Goal: Find specific page/section: Find specific page/section

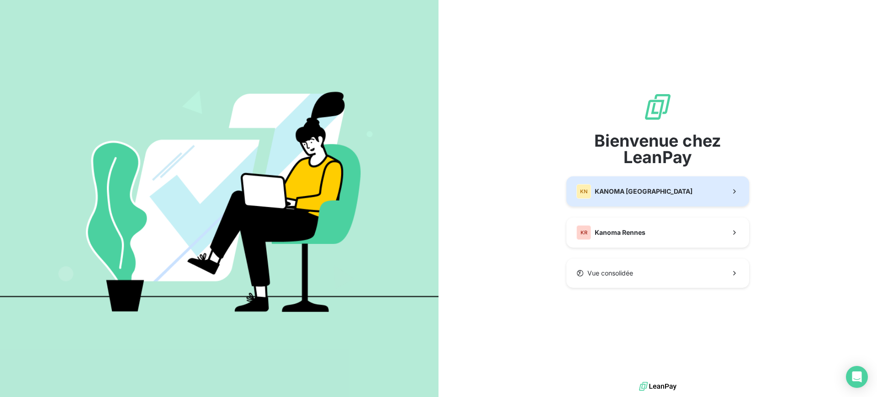
click at [623, 199] on button "KN KANOMA [GEOGRAPHIC_DATA]" at bounding box center [658, 191] width 183 height 30
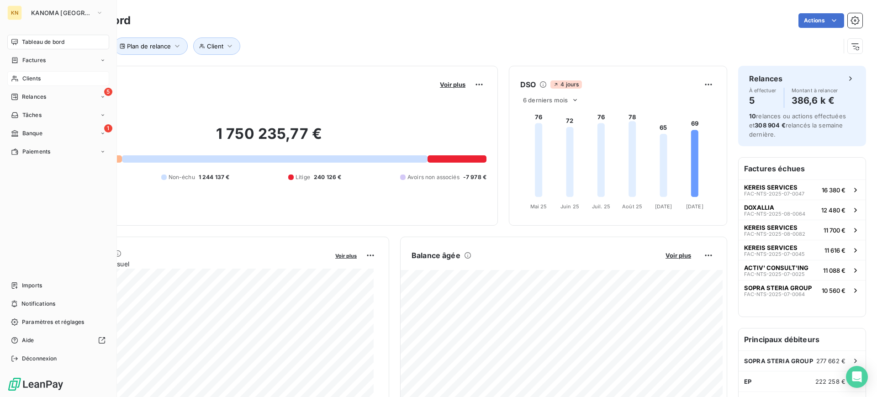
click at [33, 79] on span "Clients" at bounding box center [31, 78] width 18 height 8
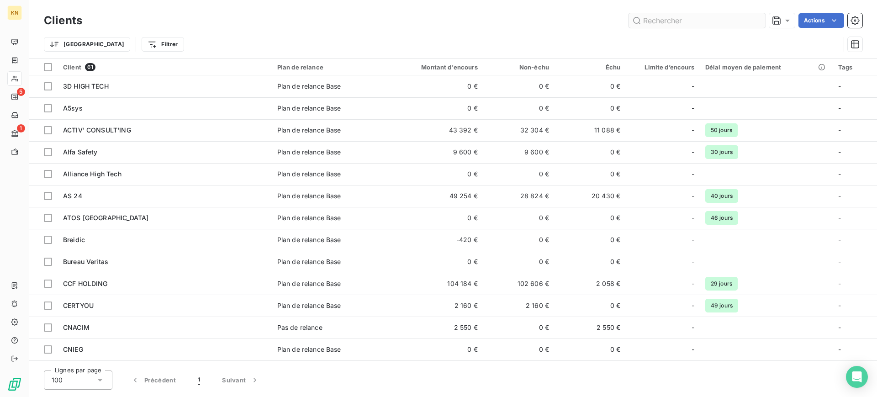
click at [681, 22] on input "text" at bounding box center [697, 20] width 137 height 15
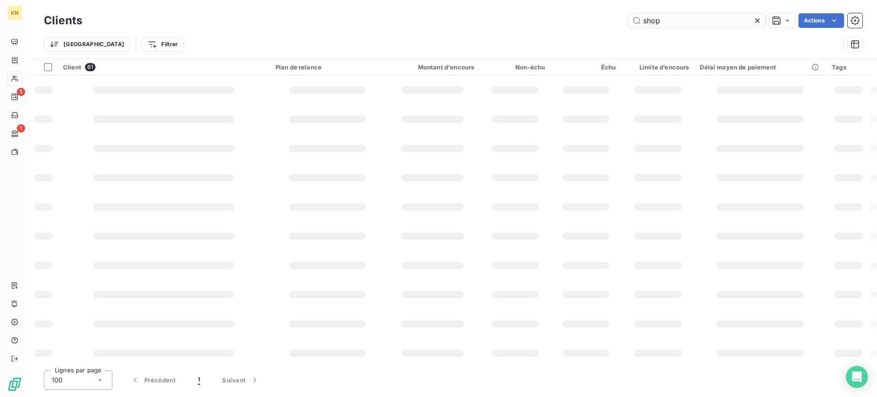
type input "shop"
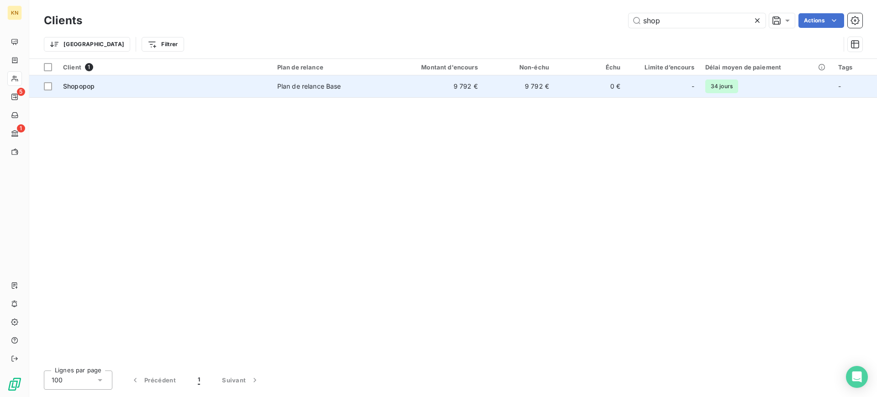
click at [424, 82] on td "9 792 €" at bounding box center [434, 86] width 95 height 22
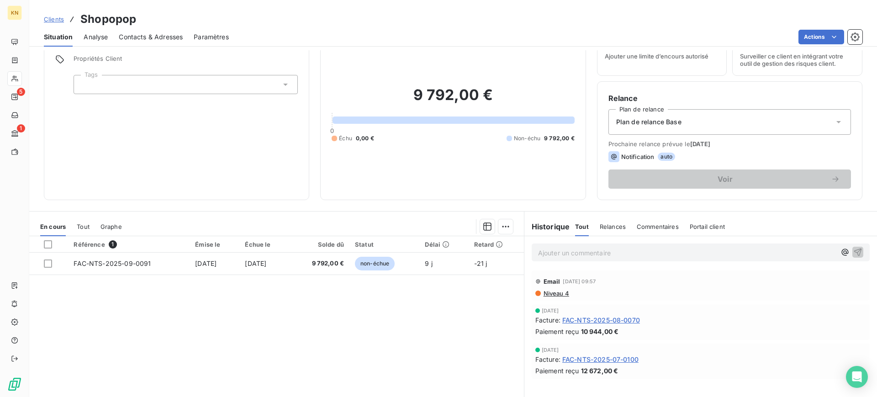
scroll to position [81, 0]
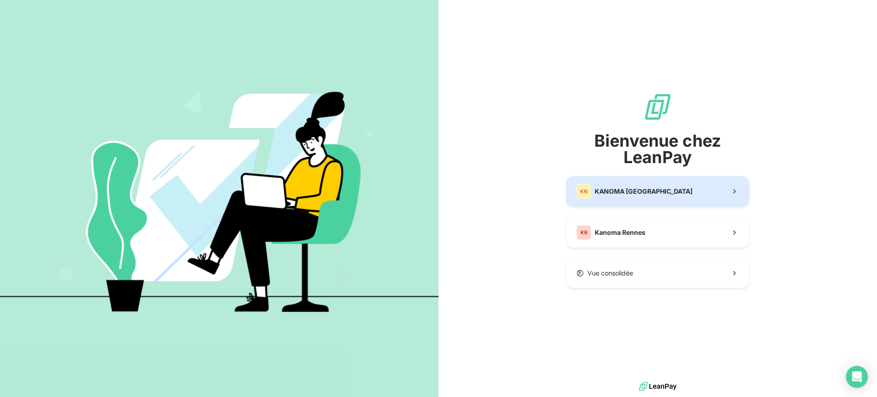
click at [641, 191] on span "KANOMA [GEOGRAPHIC_DATA]" at bounding box center [644, 191] width 98 height 9
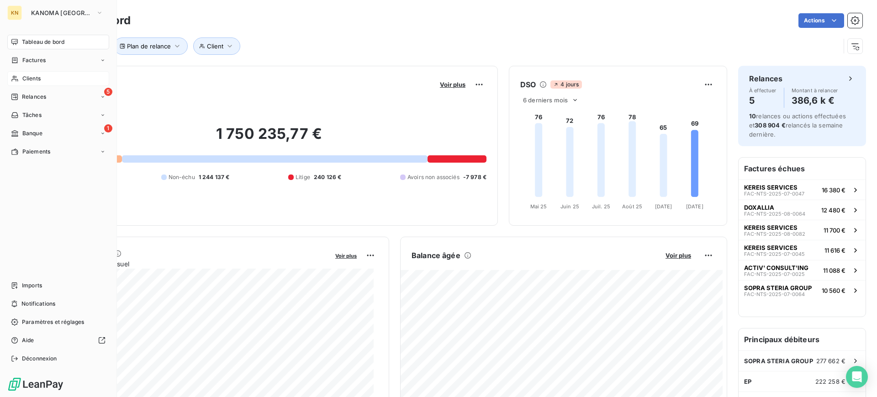
click at [28, 78] on span "Clients" at bounding box center [31, 78] width 18 height 8
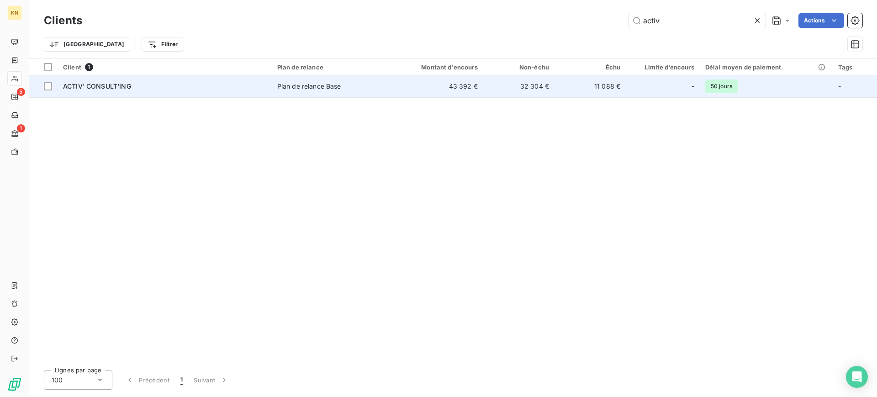
type input "activ"
click at [187, 94] on td "ACTIV' CONSULT'ING" at bounding box center [165, 86] width 214 height 22
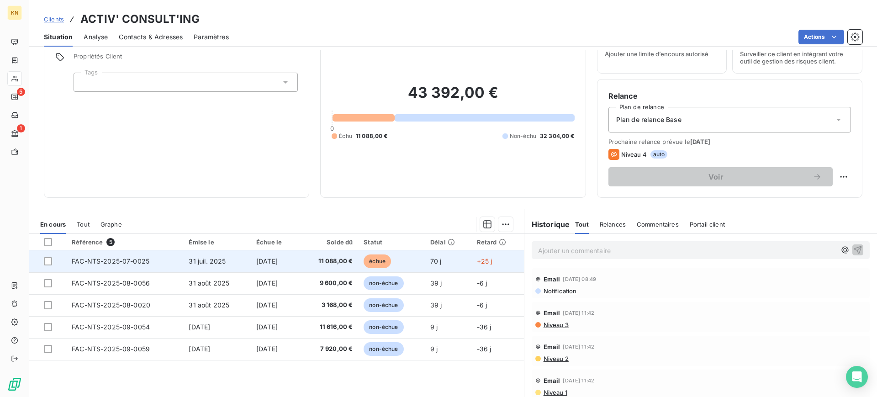
scroll to position [57, 0]
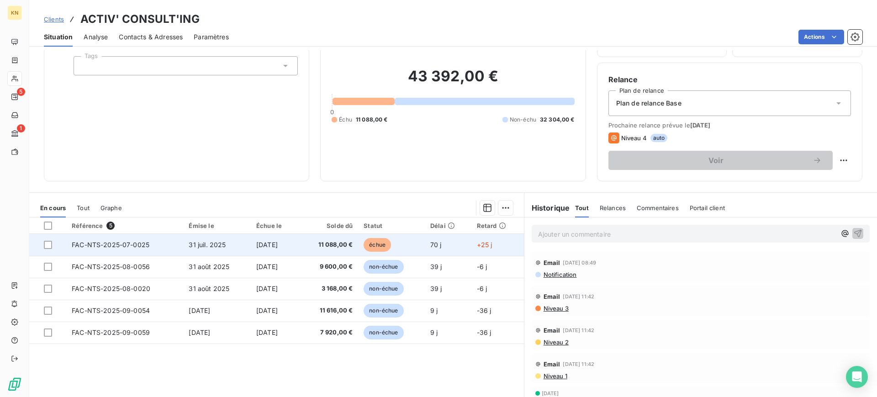
click at [327, 246] on span "11 088,00 €" at bounding box center [328, 244] width 48 height 9
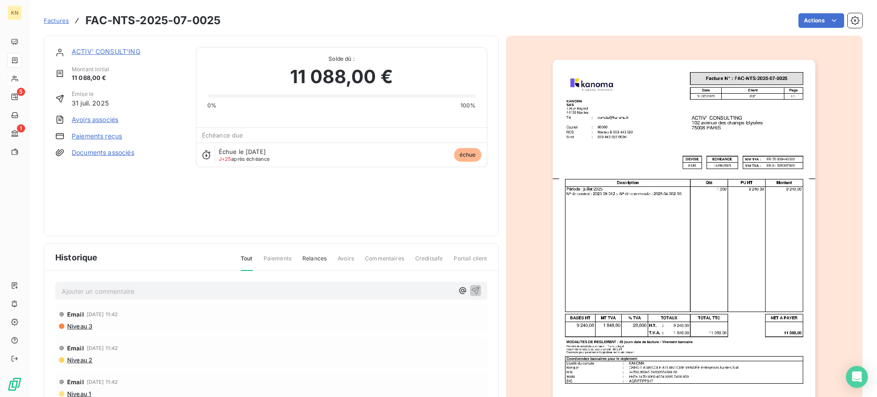
click at [716, 191] on img "button" at bounding box center [684, 246] width 263 height 372
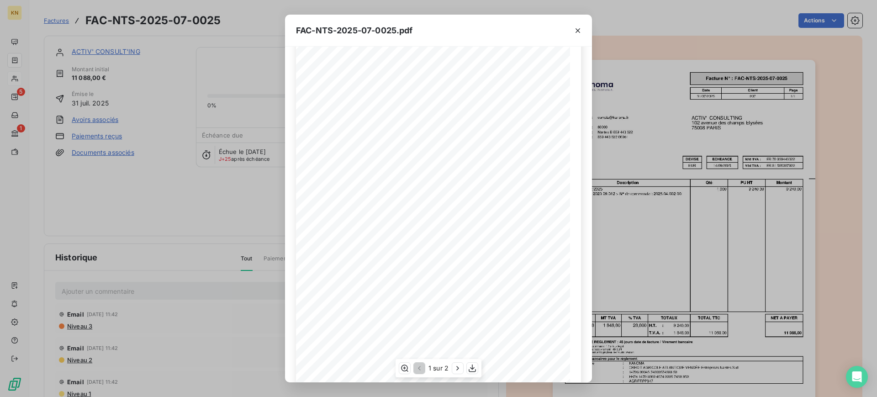
scroll to position [74, 0]
click at [455, 367] on icon "button" at bounding box center [457, 368] width 9 height 9
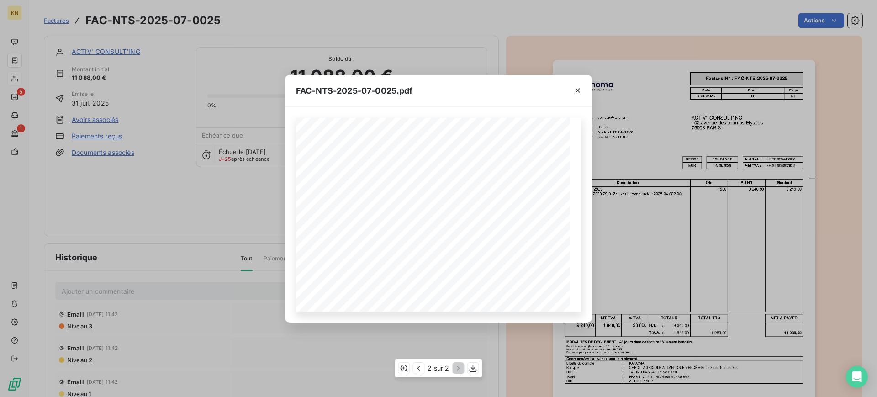
scroll to position [0, 0]
click at [581, 86] on icon "button" at bounding box center [577, 90] width 9 height 9
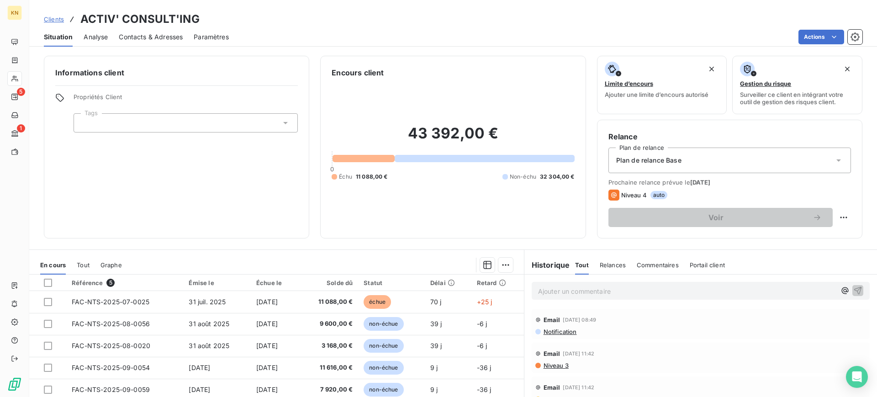
scroll to position [57, 0]
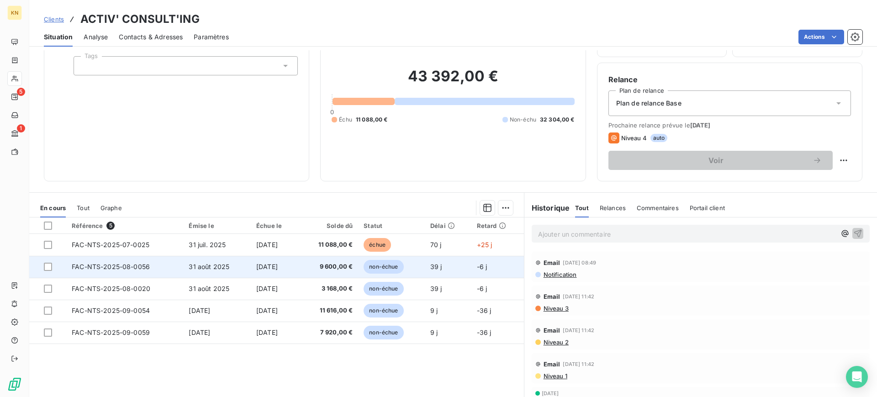
click at [278, 264] on span "15 oct. 2025" at bounding box center [266, 267] width 21 height 8
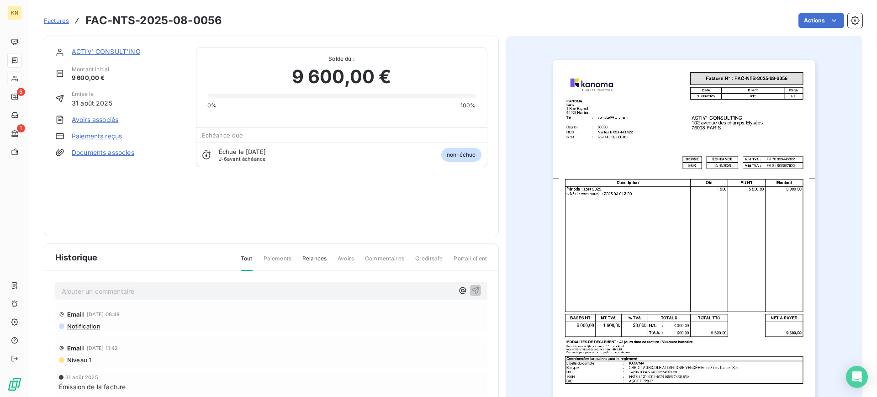
click at [630, 220] on img "button" at bounding box center [684, 246] width 263 height 372
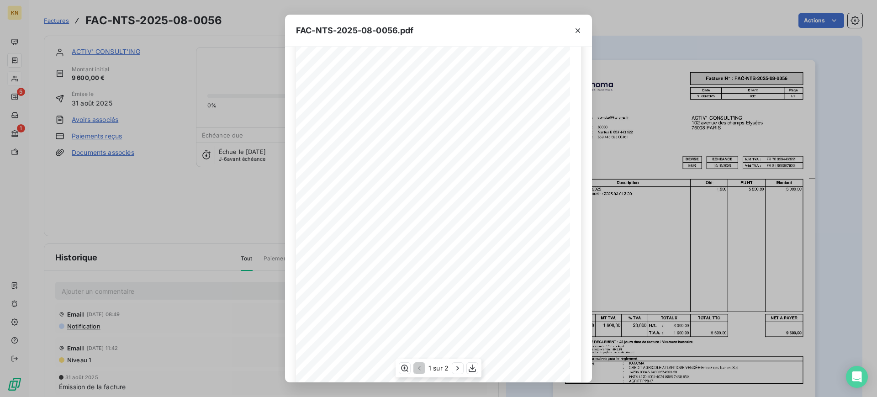
scroll to position [74, 0]
click at [457, 368] on icon "button" at bounding box center [457, 368] width 9 height 9
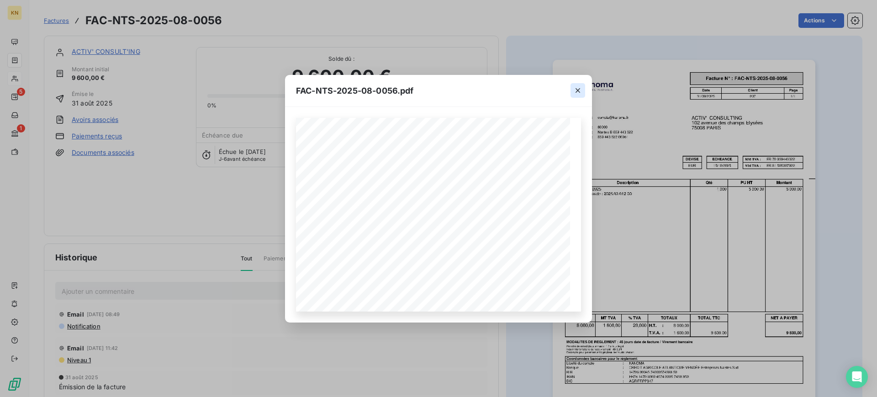
click at [580, 89] on icon "button" at bounding box center [577, 90] width 9 height 9
